Goal: Task Accomplishment & Management: Use online tool/utility

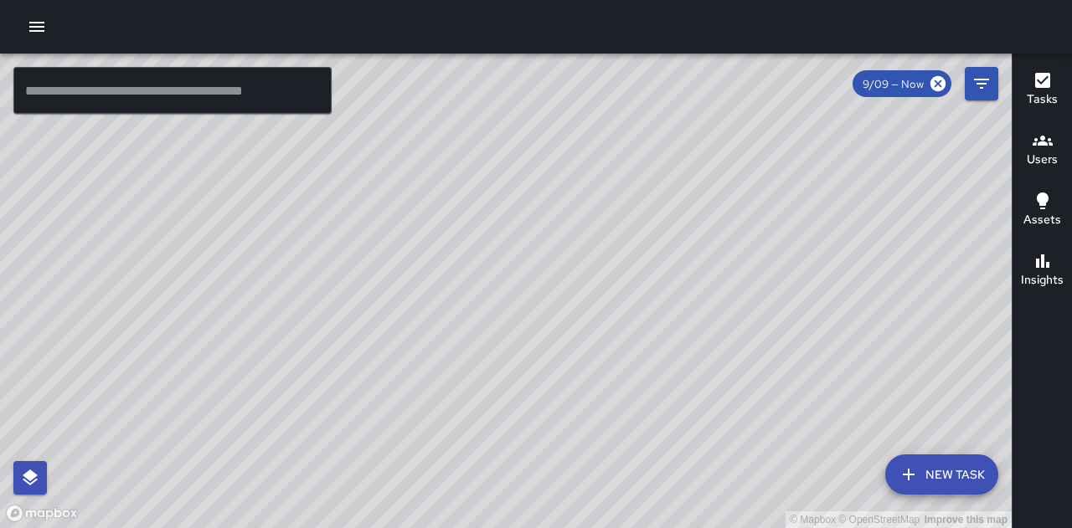
click at [37, 24] on icon "button" at bounding box center [37, 27] width 20 height 20
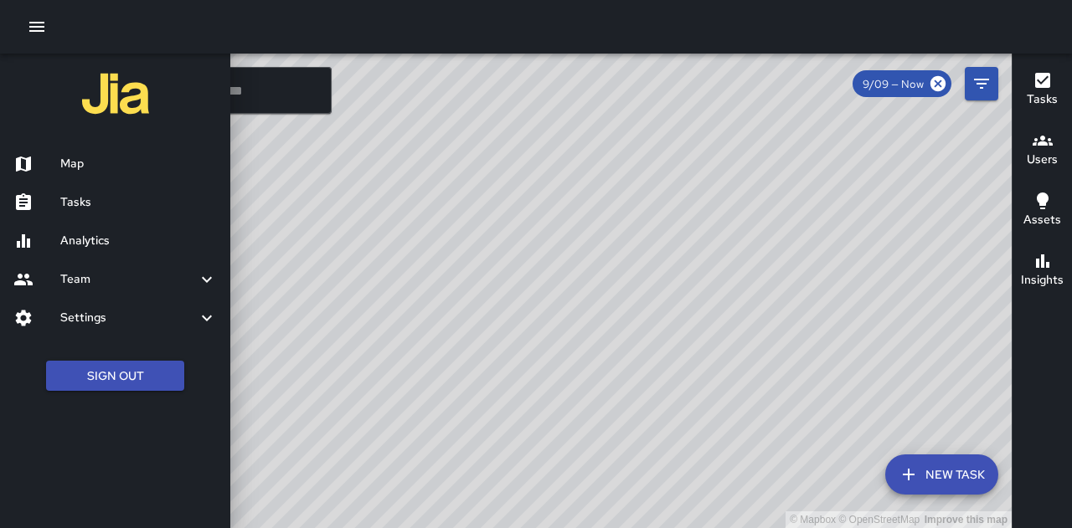
click at [116, 198] on h6 "Tasks" at bounding box center [138, 202] width 157 height 18
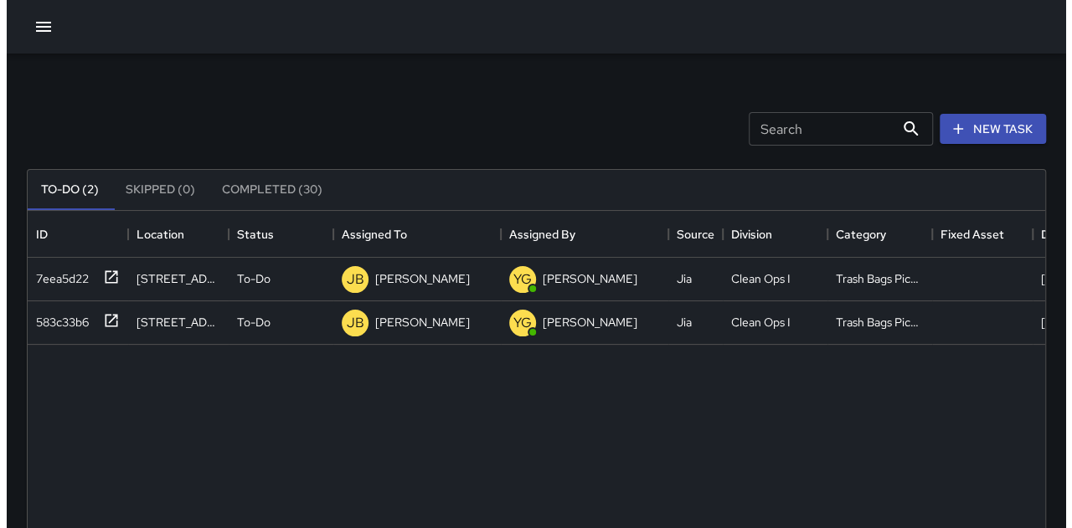
scroll to position [696, 1005]
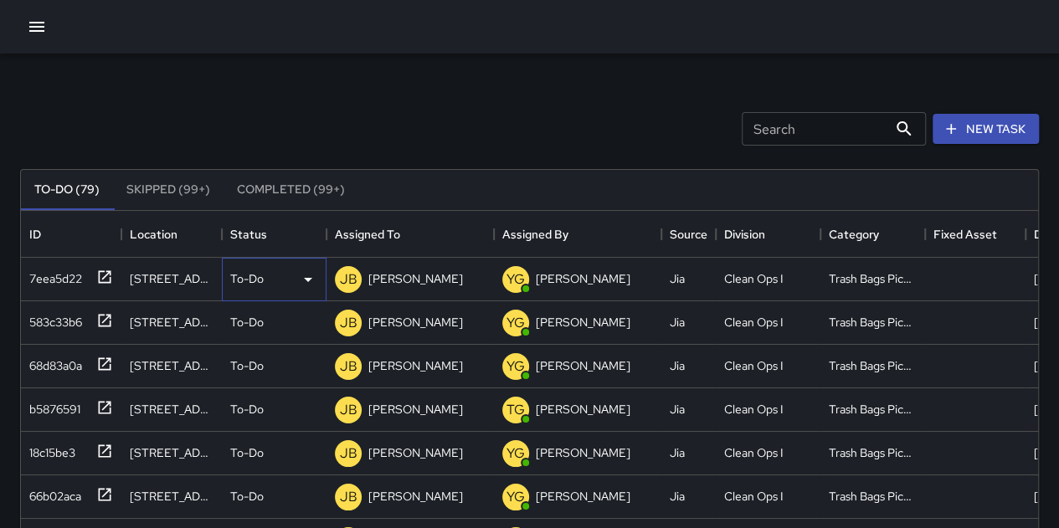
click at [248, 290] on div "To-Do" at bounding box center [274, 280] width 105 height 44
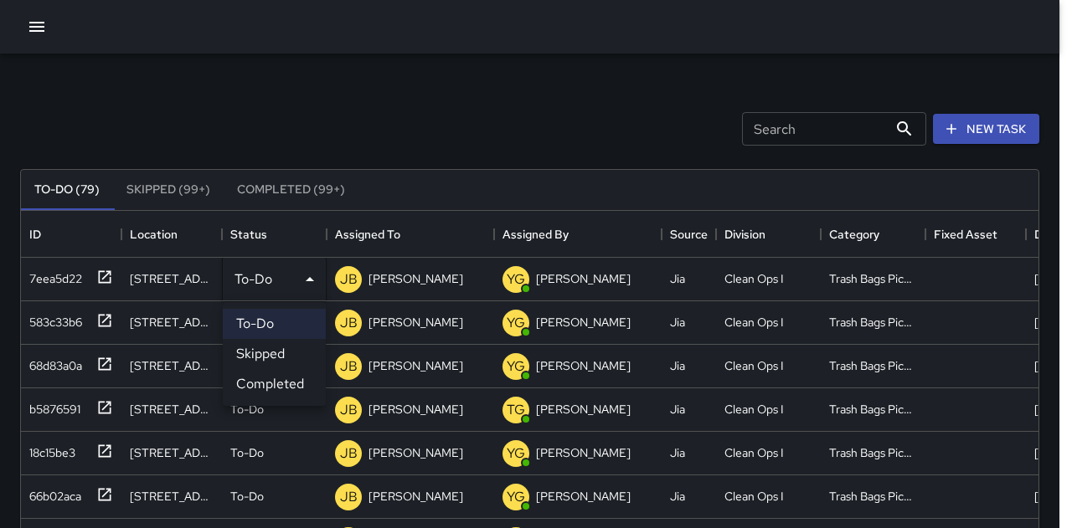
click at [263, 278] on div at bounding box center [536, 264] width 1072 height 528
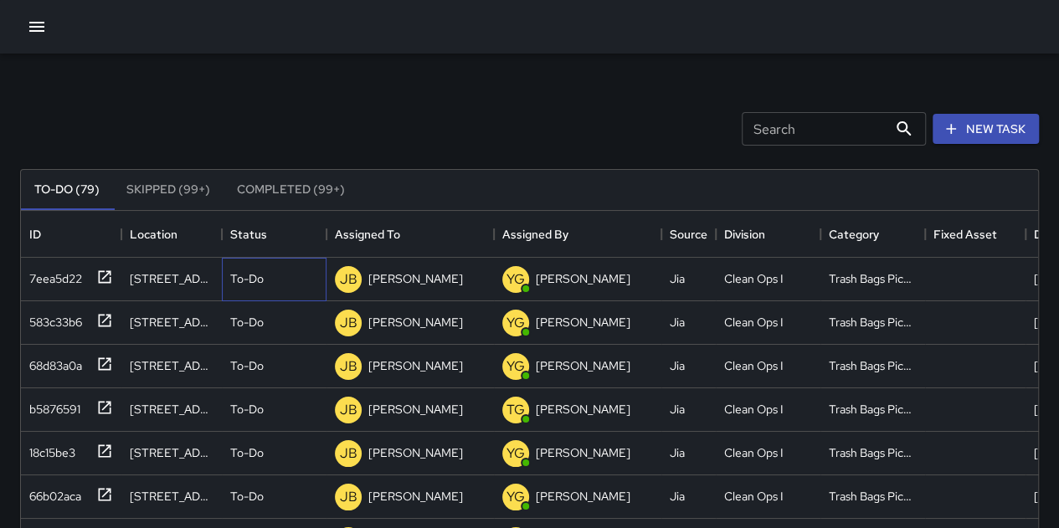
click at [263, 278] on p "To-Do" at bounding box center [246, 278] width 33 height 17
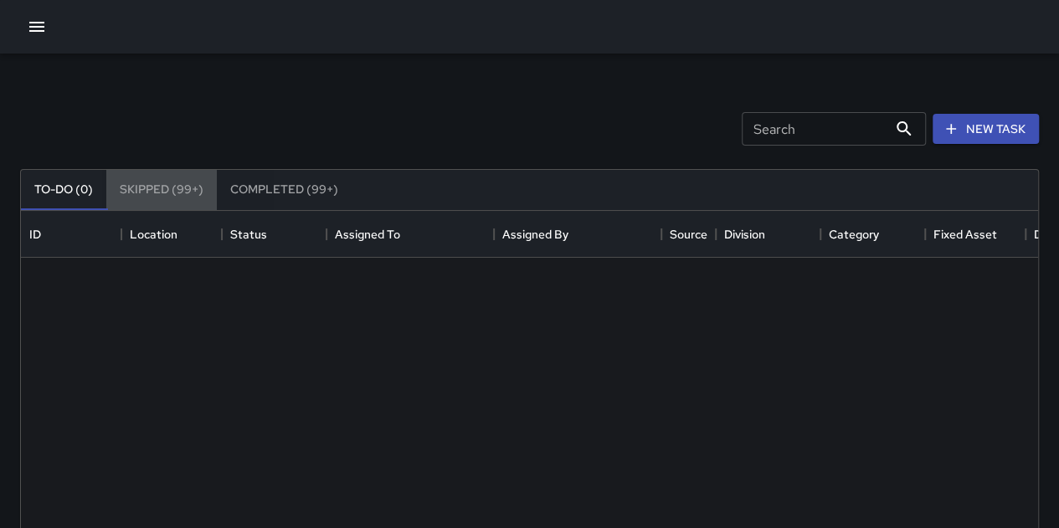
click at [188, 188] on button "Skipped (99+)" at bounding box center [161, 190] width 110 height 40
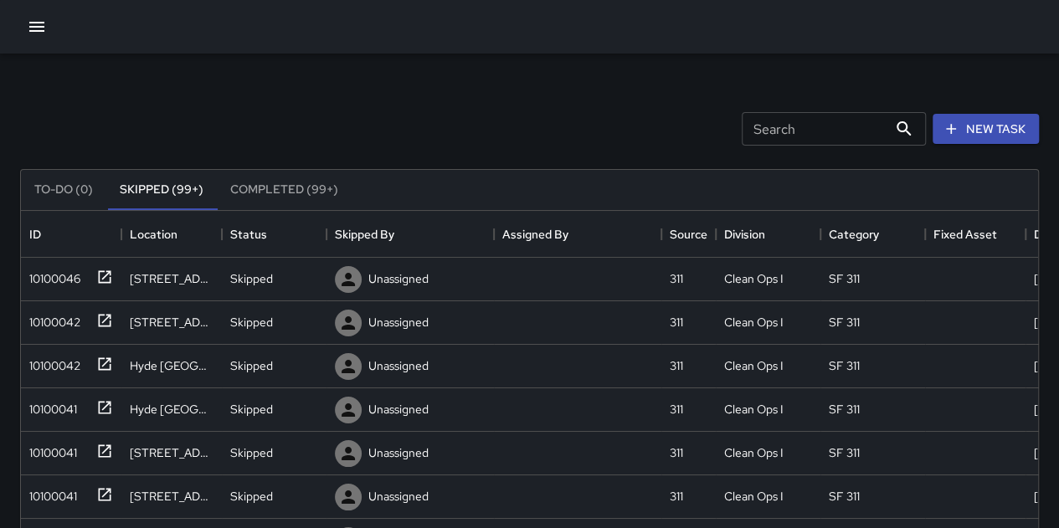
click at [398, 136] on div "Search Search New Task" at bounding box center [529, 128] width 1025 height 87
click at [271, 190] on button "Completed (99+)" at bounding box center [284, 190] width 135 height 40
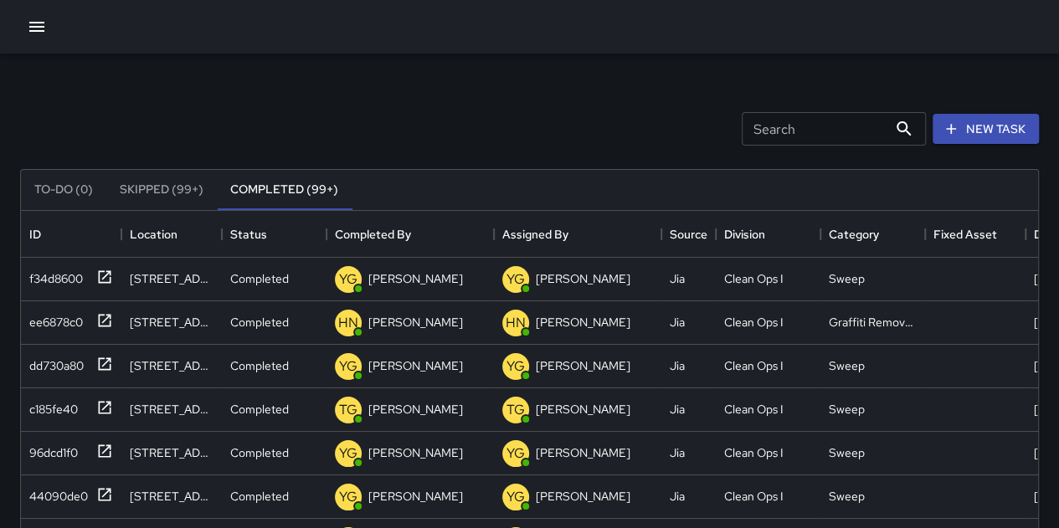
click at [171, 182] on button "Skipped (99+)" at bounding box center [161, 190] width 110 height 40
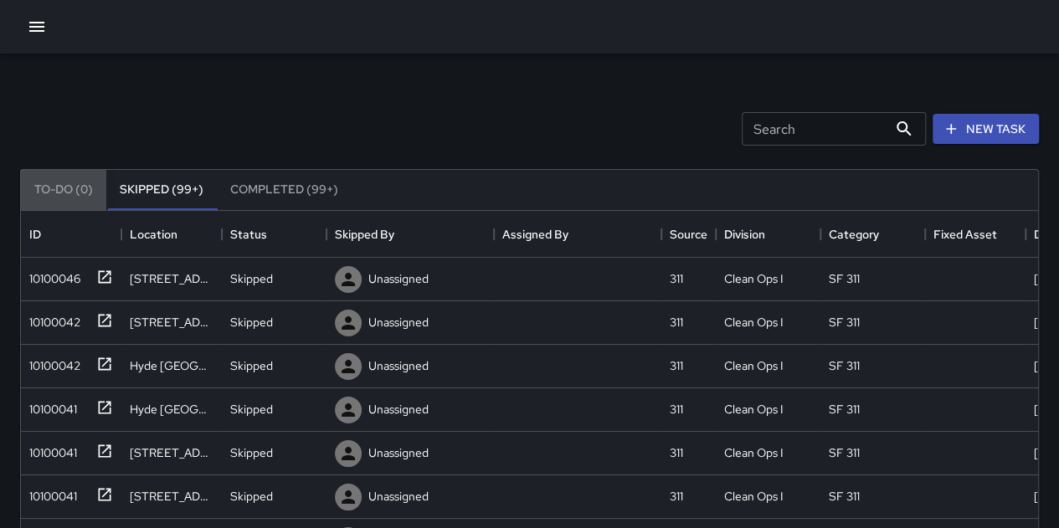
click at [60, 183] on button "To-Do (0)" at bounding box center [63, 190] width 85 height 40
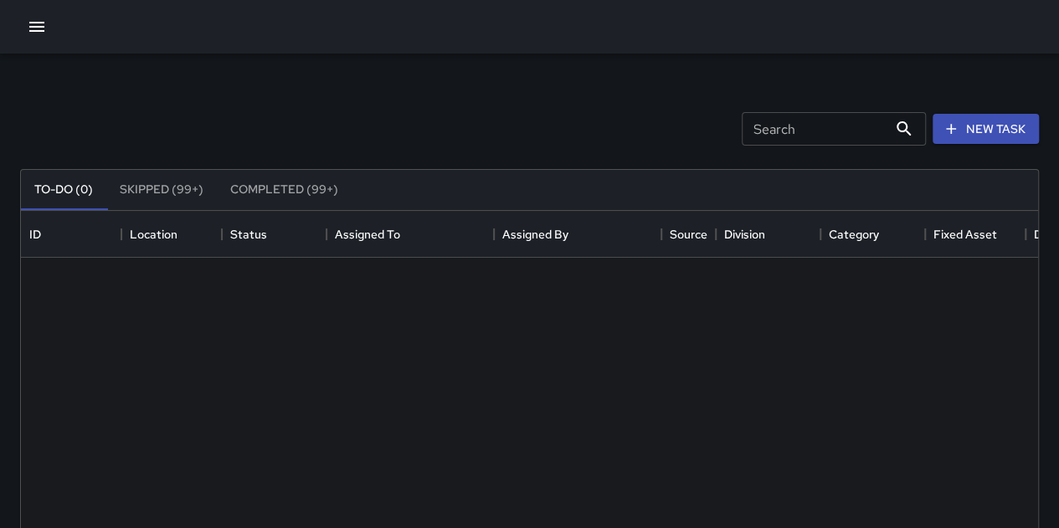
click at [182, 188] on button "Skipped (99+)" at bounding box center [161, 190] width 110 height 40
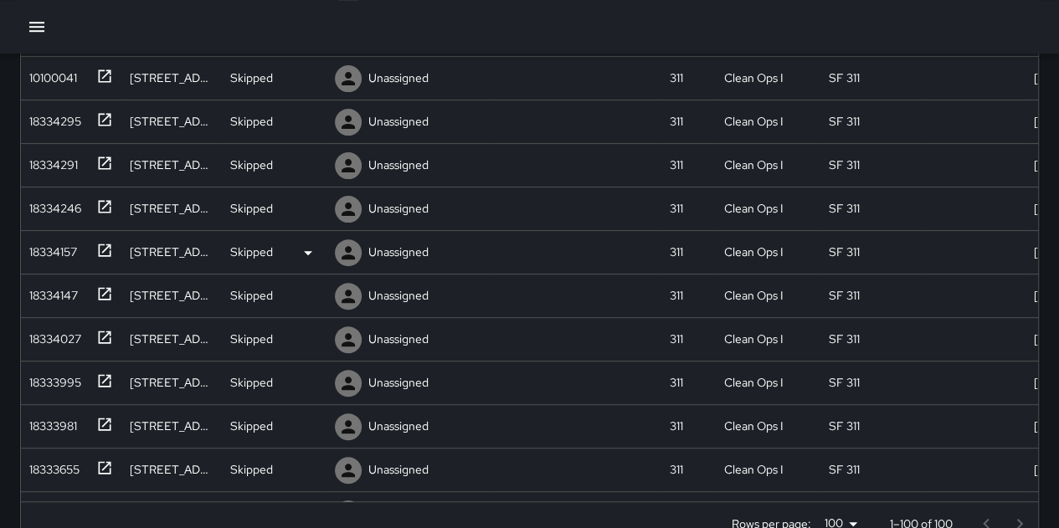
scroll to position [0, 0]
